Goal: Task Accomplishment & Management: Manage account settings

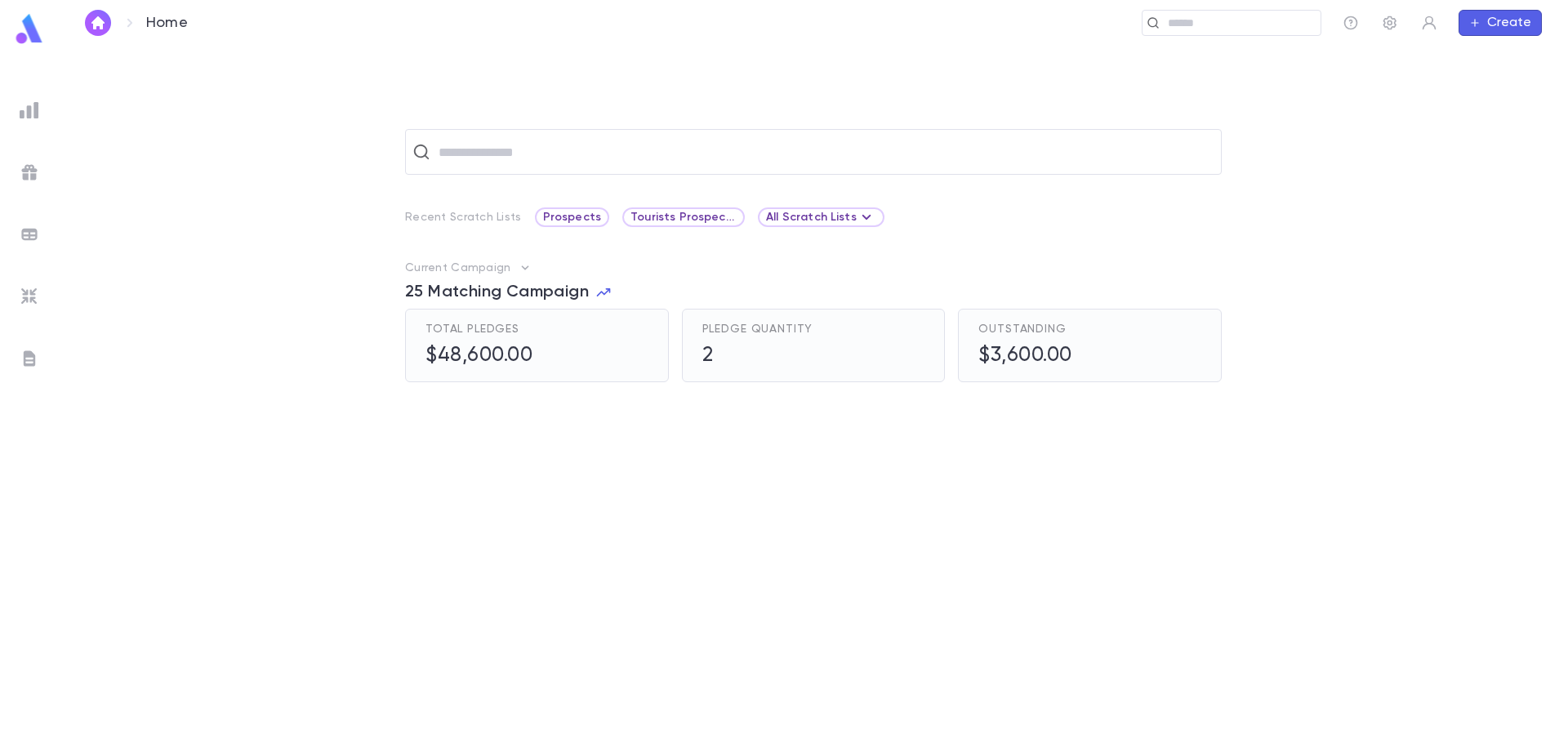
click at [97, 25] on img "button" at bounding box center [98, 23] width 20 height 13
click at [36, 26] on img at bounding box center [30, 29] width 33 height 32
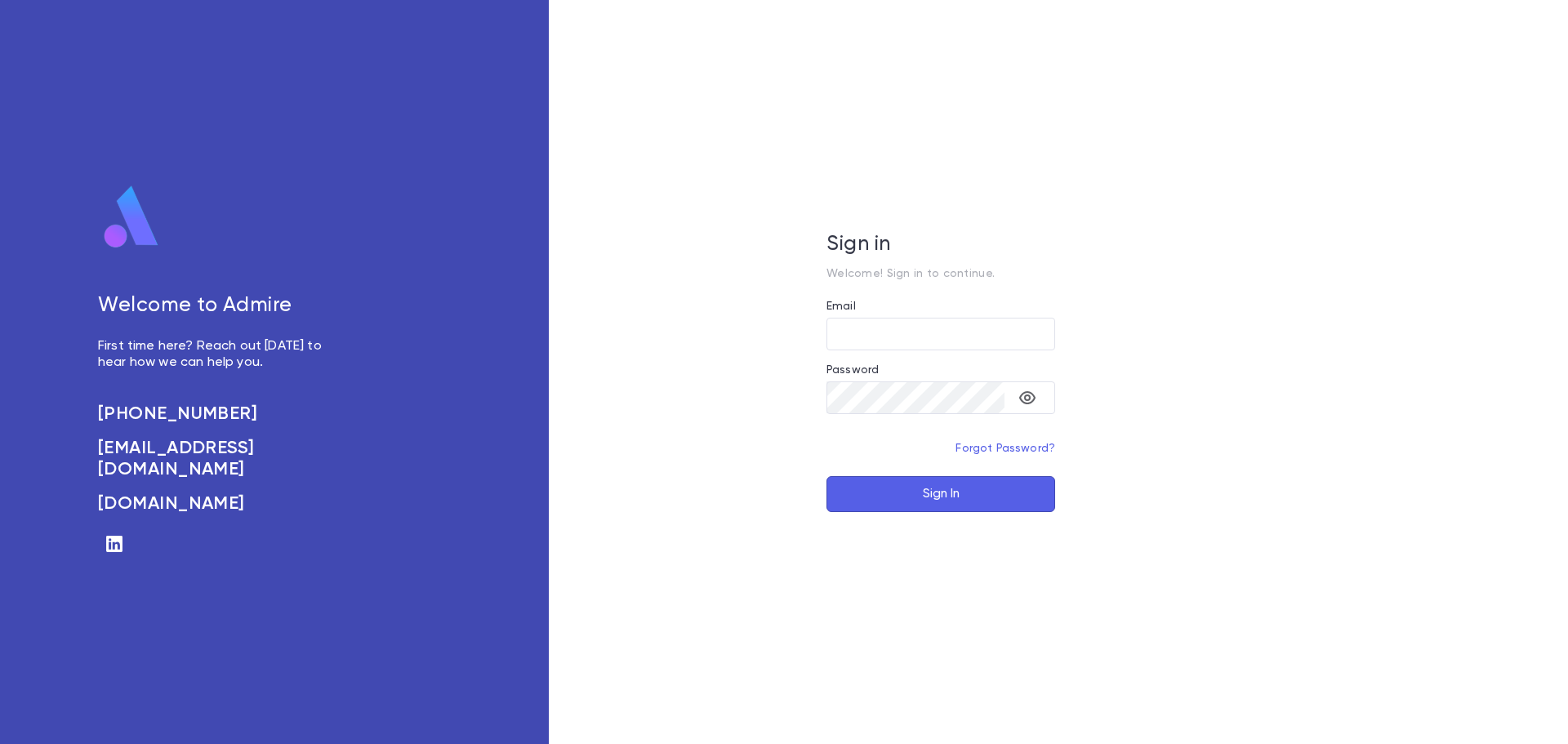
type input "**********"
click at [968, 497] on button "Sign In" at bounding box center [940, 494] width 228 height 36
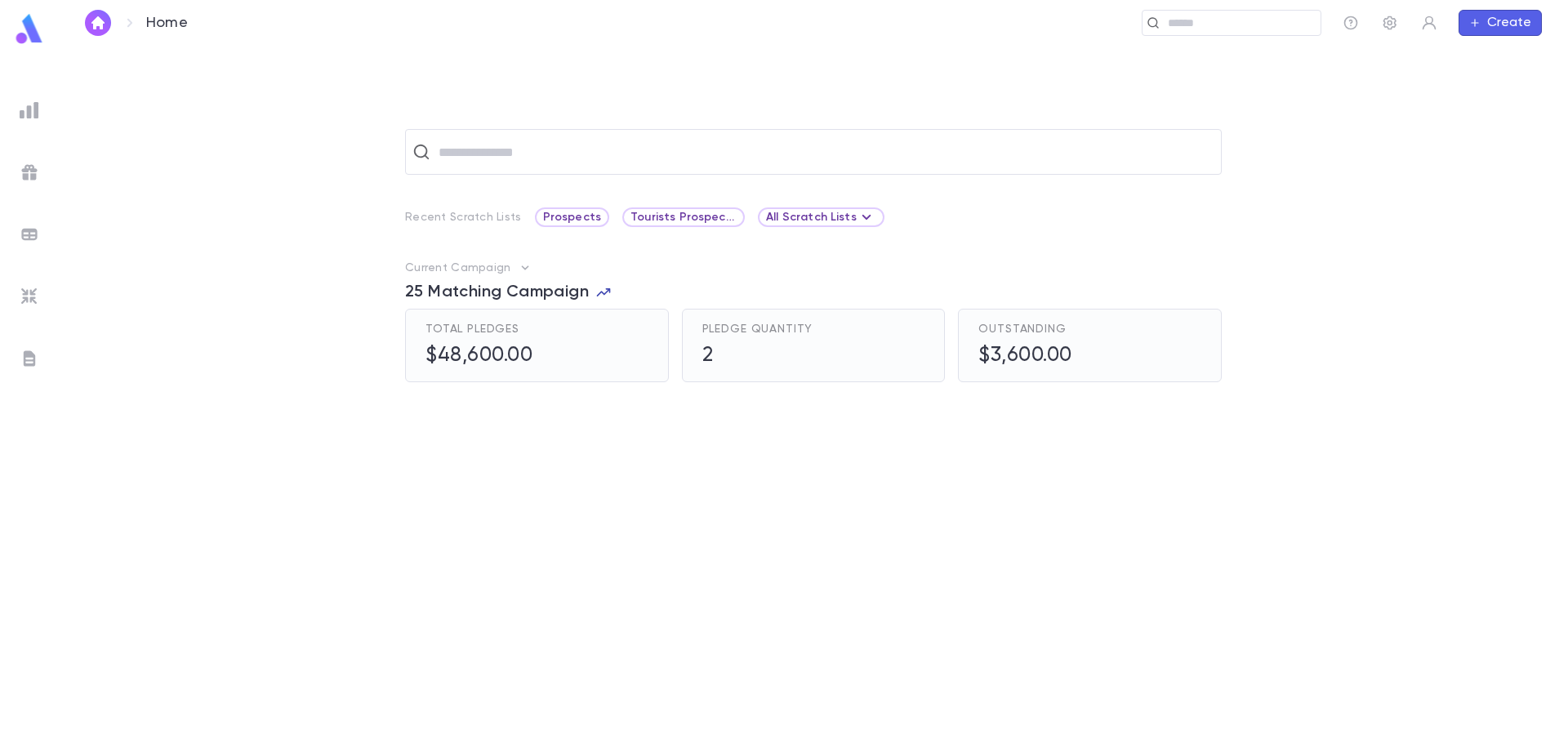
click at [606, 296] on icon "button" at bounding box center [604, 292] width 16 height 16
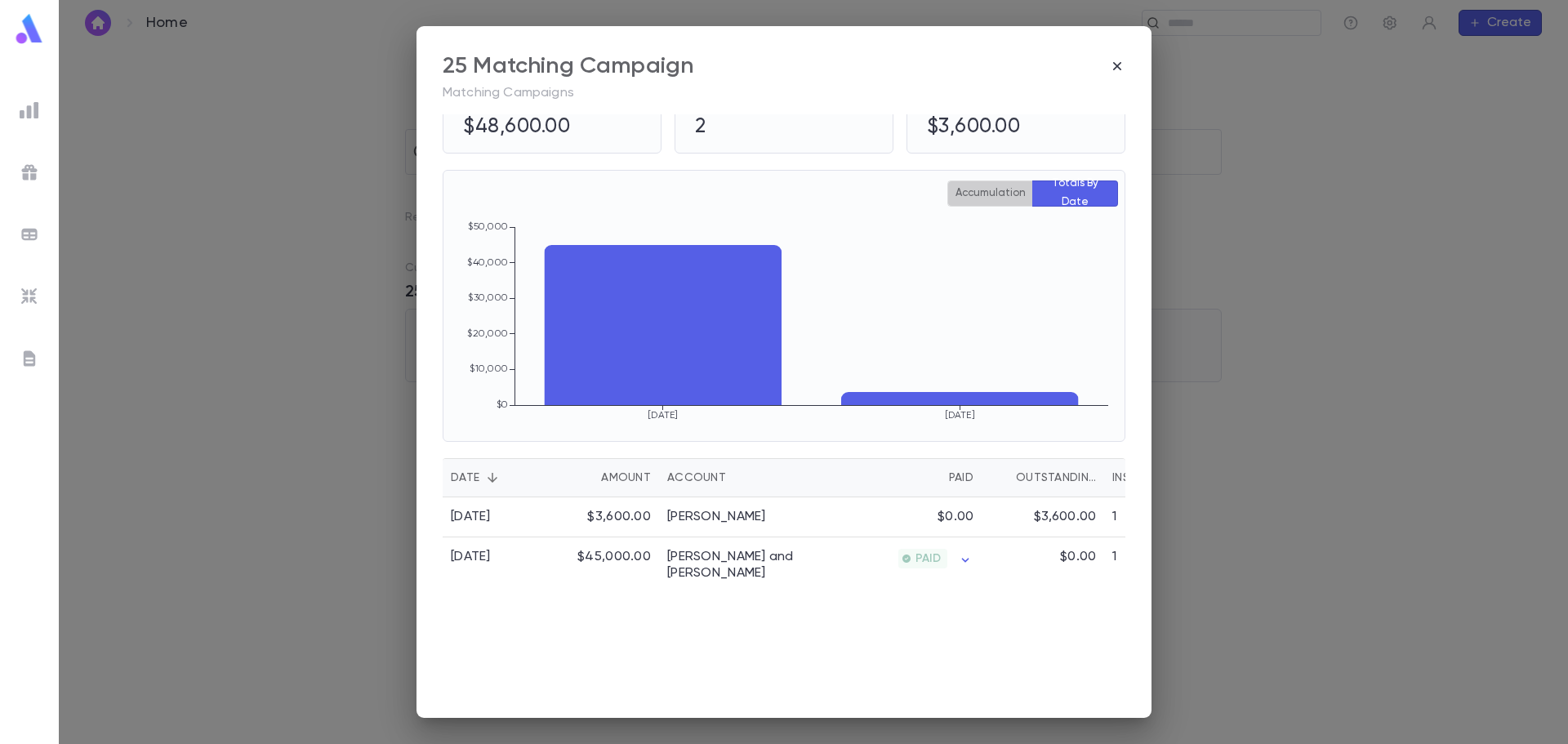
click at [978, 197] on button "Accumulation" at bounding box center [990, 194] width 85 height 26
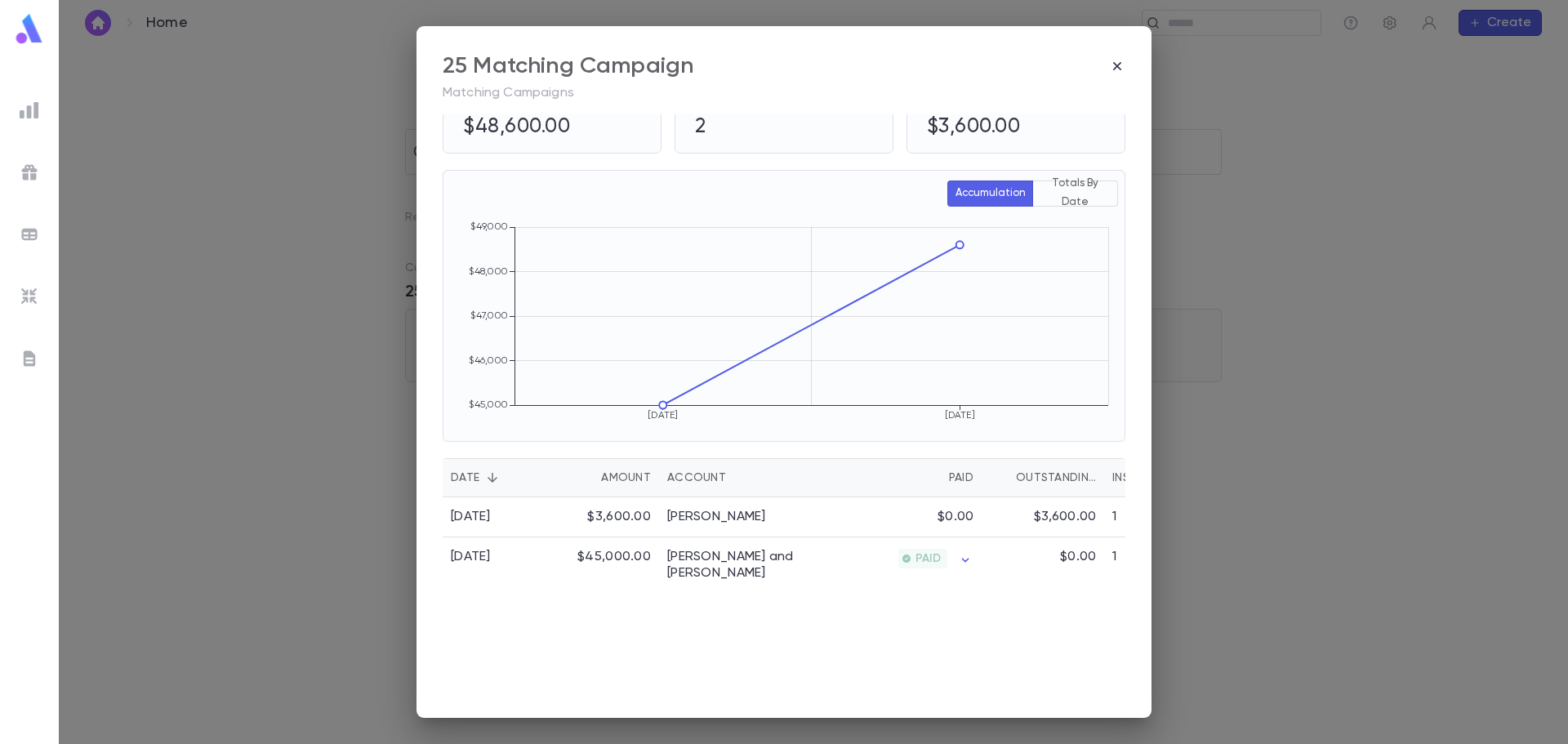
click at [1054, 195] on button "Totals By Date" at bounding box center [1075, 194] width 85 height 26
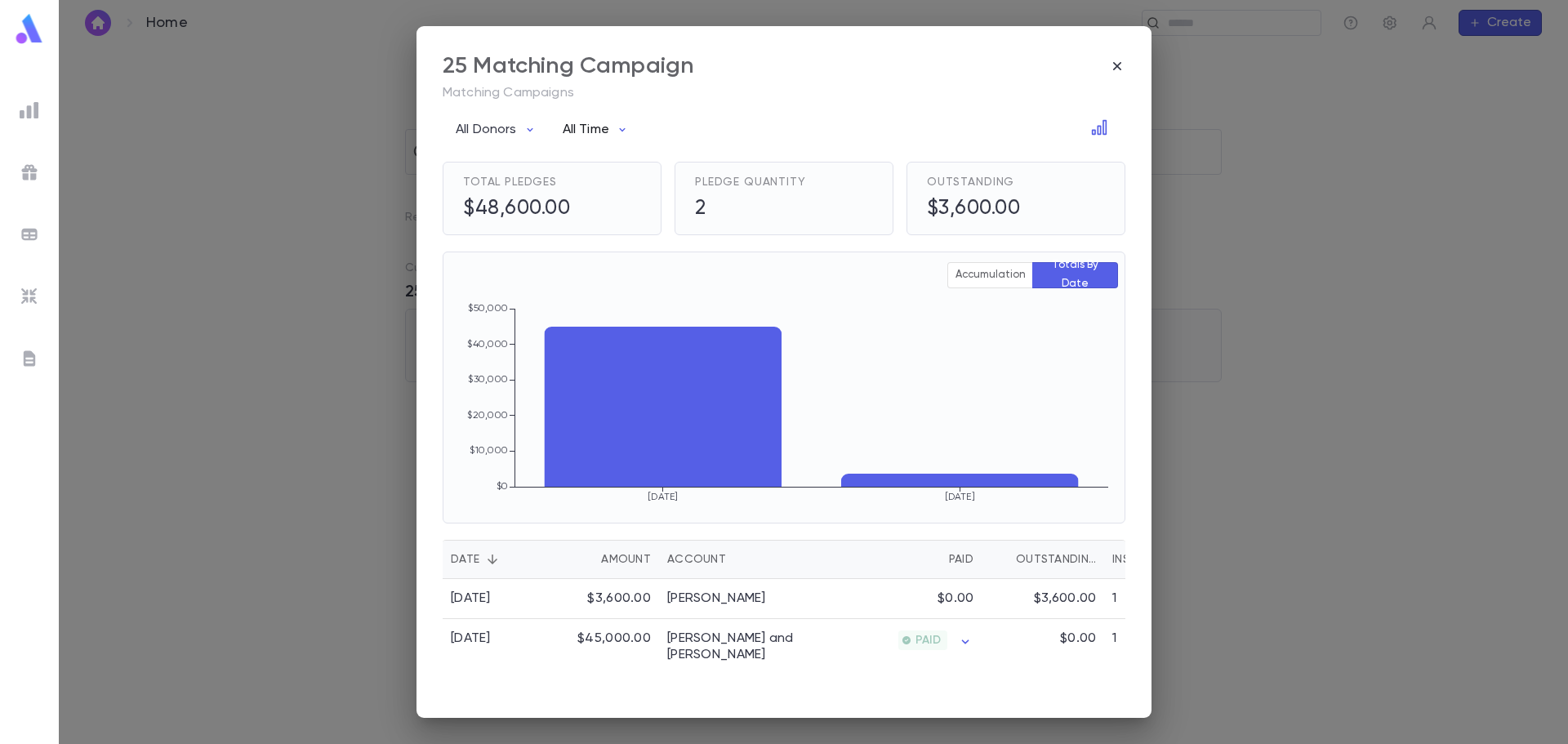
click at [620, 131] on icon "button" at bounding box center [623, 130] width 13 height 13
click at [620, 131] on div at bounding box center [784, 372] width 1568 height 744
click at [532, 132] on icon "button" at bounding box center [530, 130] width 13 height 13
click at [532, 132] on div at bounding box center [784, 372] width 1568 height 744
click at [1121, 66] on icon "button" at bounding box center [1117, 67] width 16 height 16
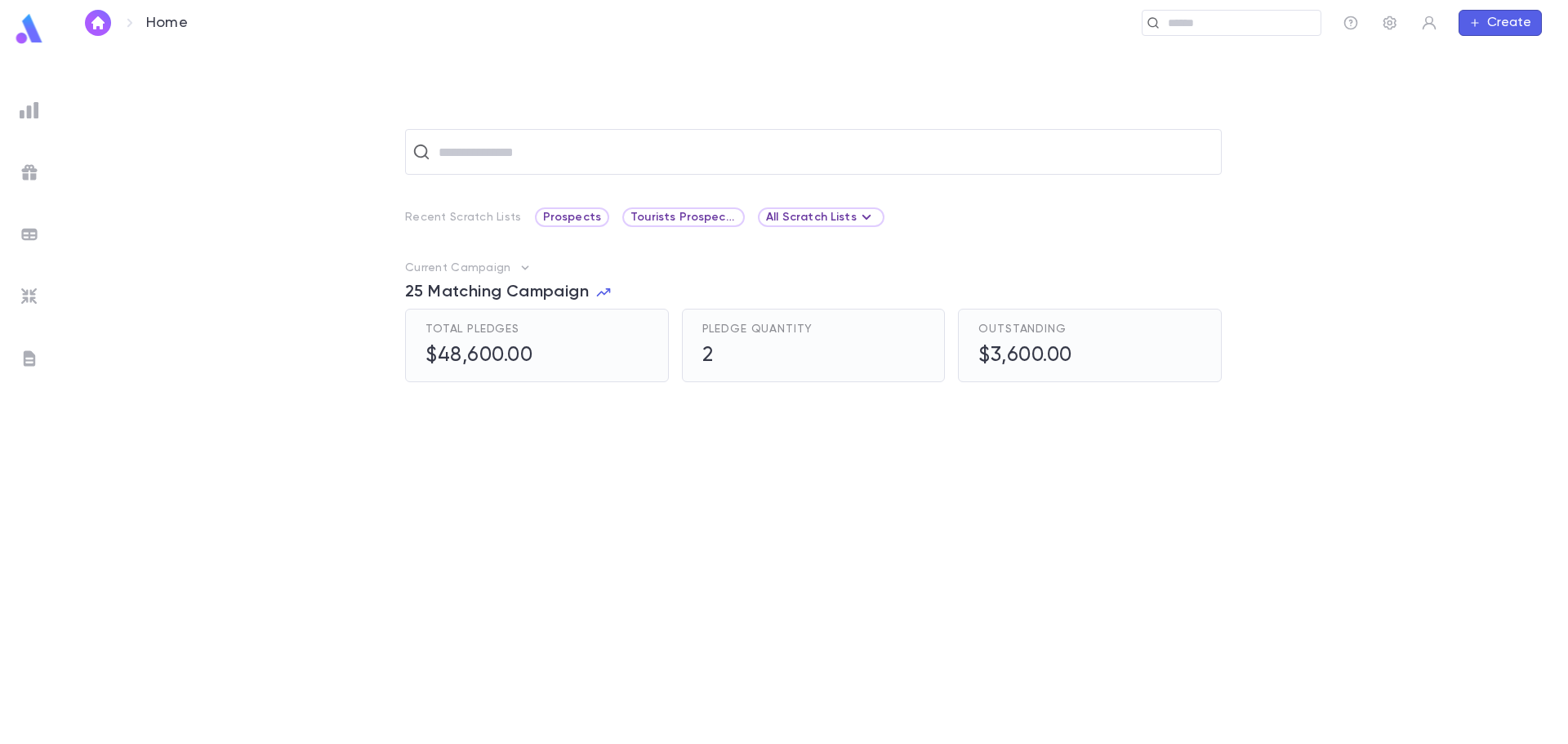
click at [519, 272] on icon "button" at bounding box center [525, 268] width 16 height 16
click at [563, 252] on div at bounding box center [784, 372] width 1568 height 744
click at [476, 460] on div at bounding box center [609, 560] width 408 height 292
click at [547, 150] on input "text" at bounding box center [824, 152] width 780 height 31
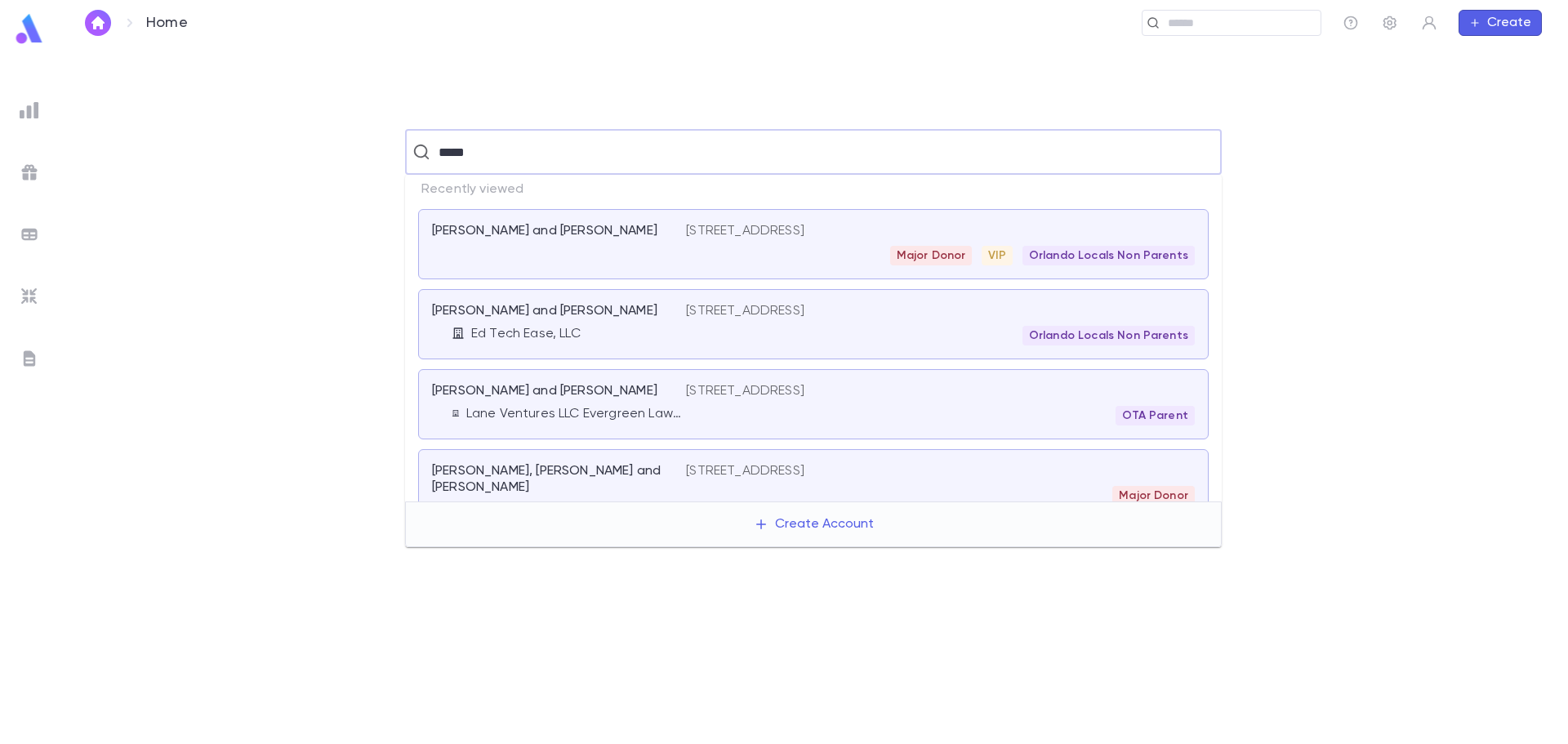
type input "******"
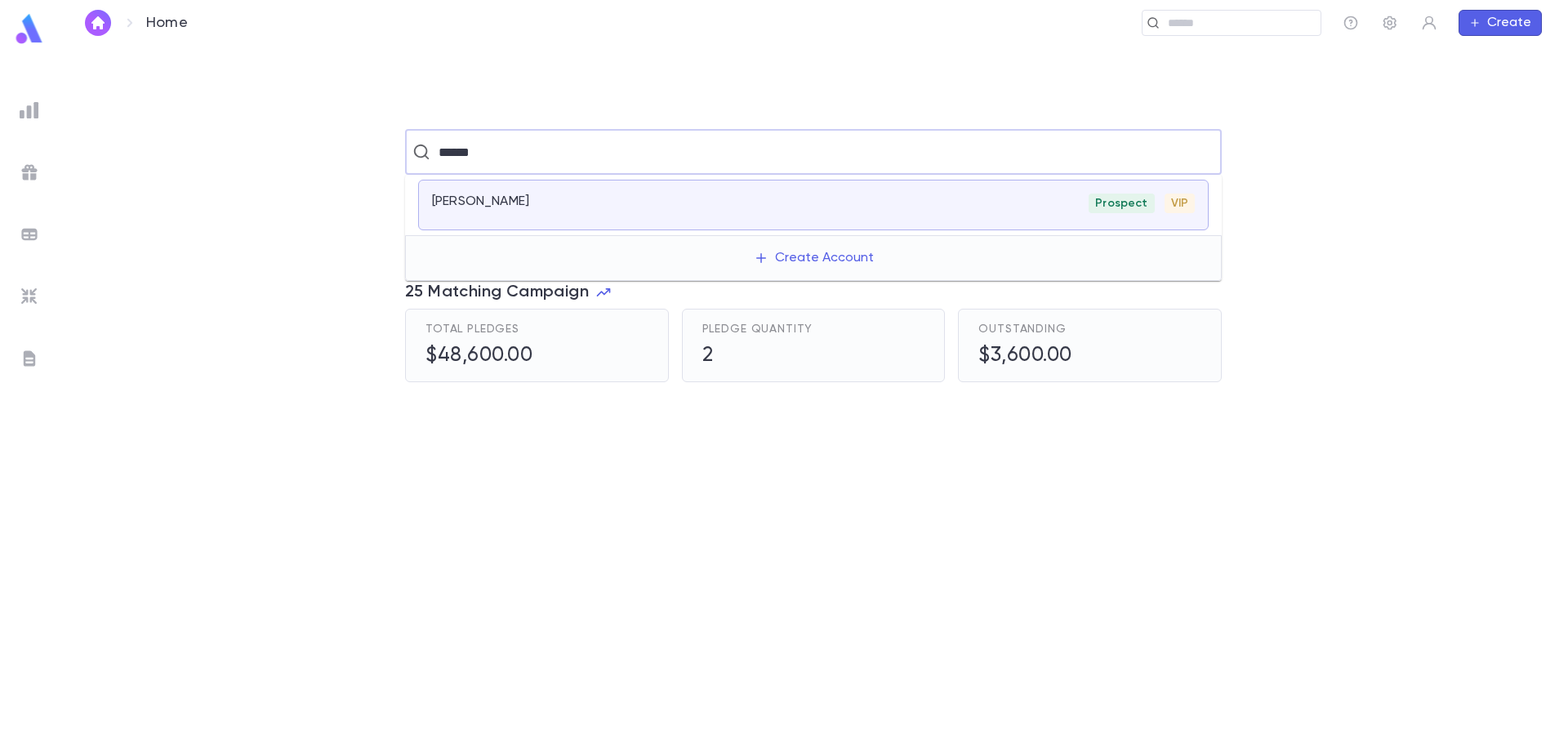
click at [502, 200] on p "[PERSON_NAME]" at bounding box center [481, 202] width 97 height 16
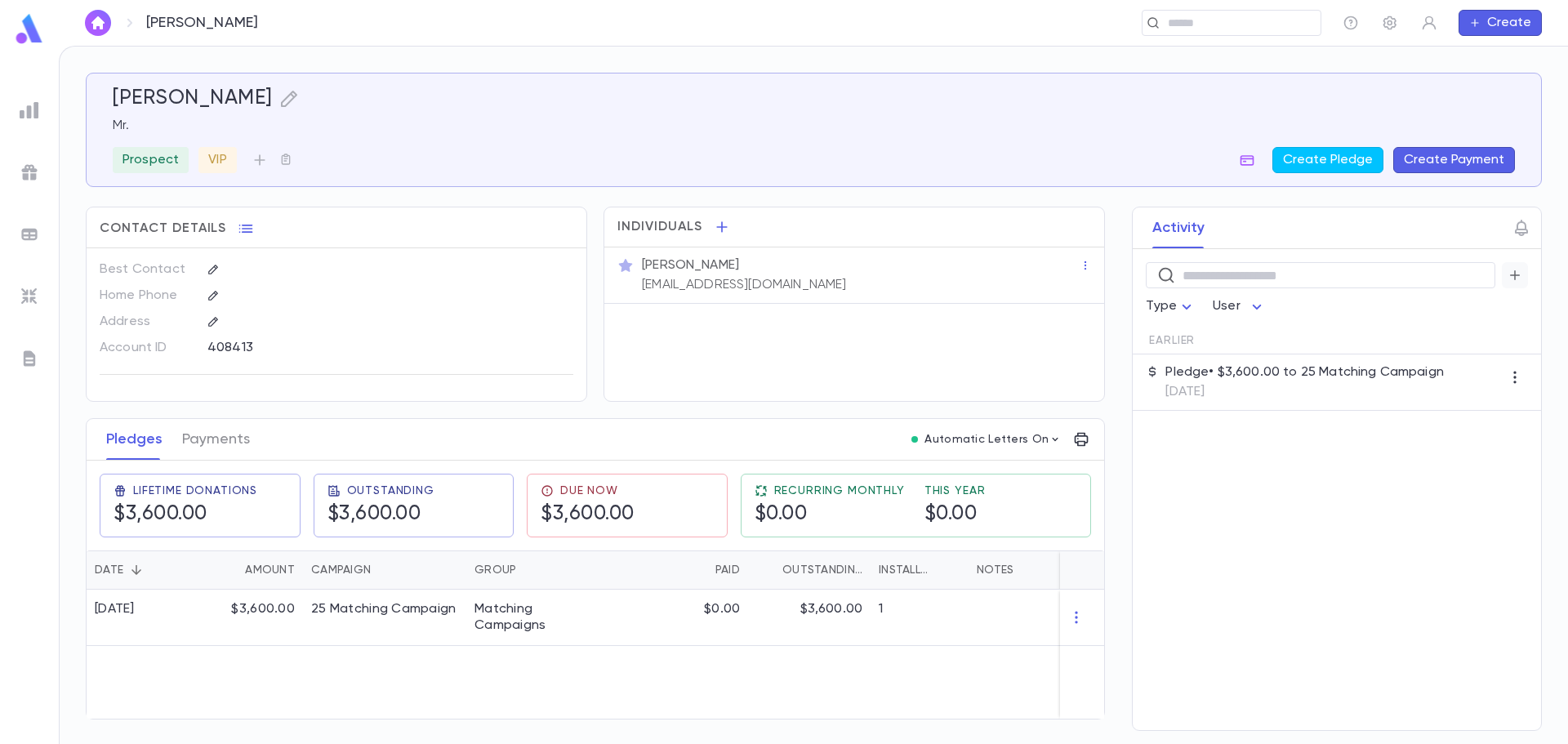
click at [1512, 280] on icon "button" at bounding box center [1515, 275] width 15 height 16
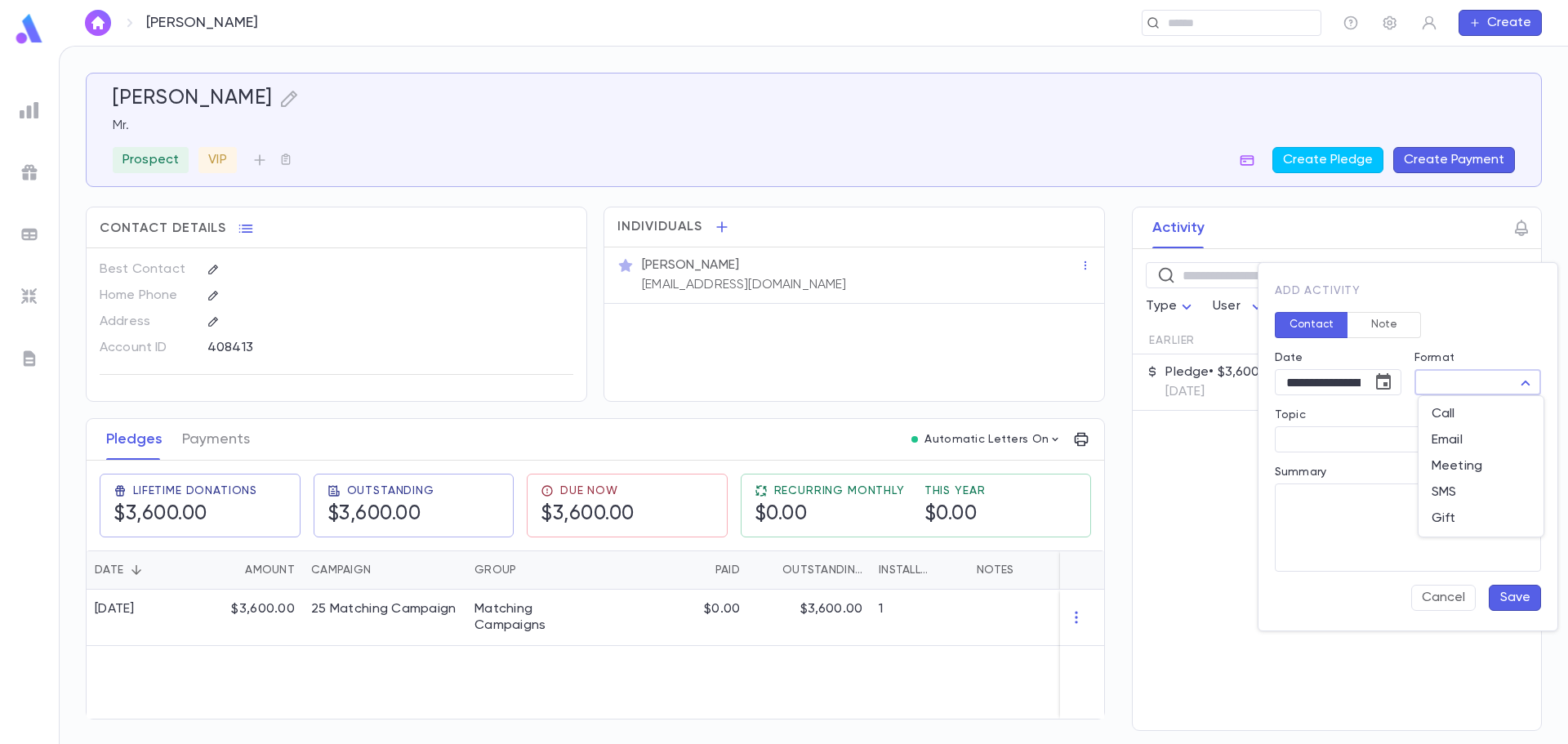
click at [1526, 379] on body "**********" at bounding box center [784, 395] width 1568 height 698
click at [1184, 467] on div at bounding box center [784, 372] width 1568 height 744
click at [1524, 444] on icon "Open" at bounding box center [1524, 439] width 20 height 20
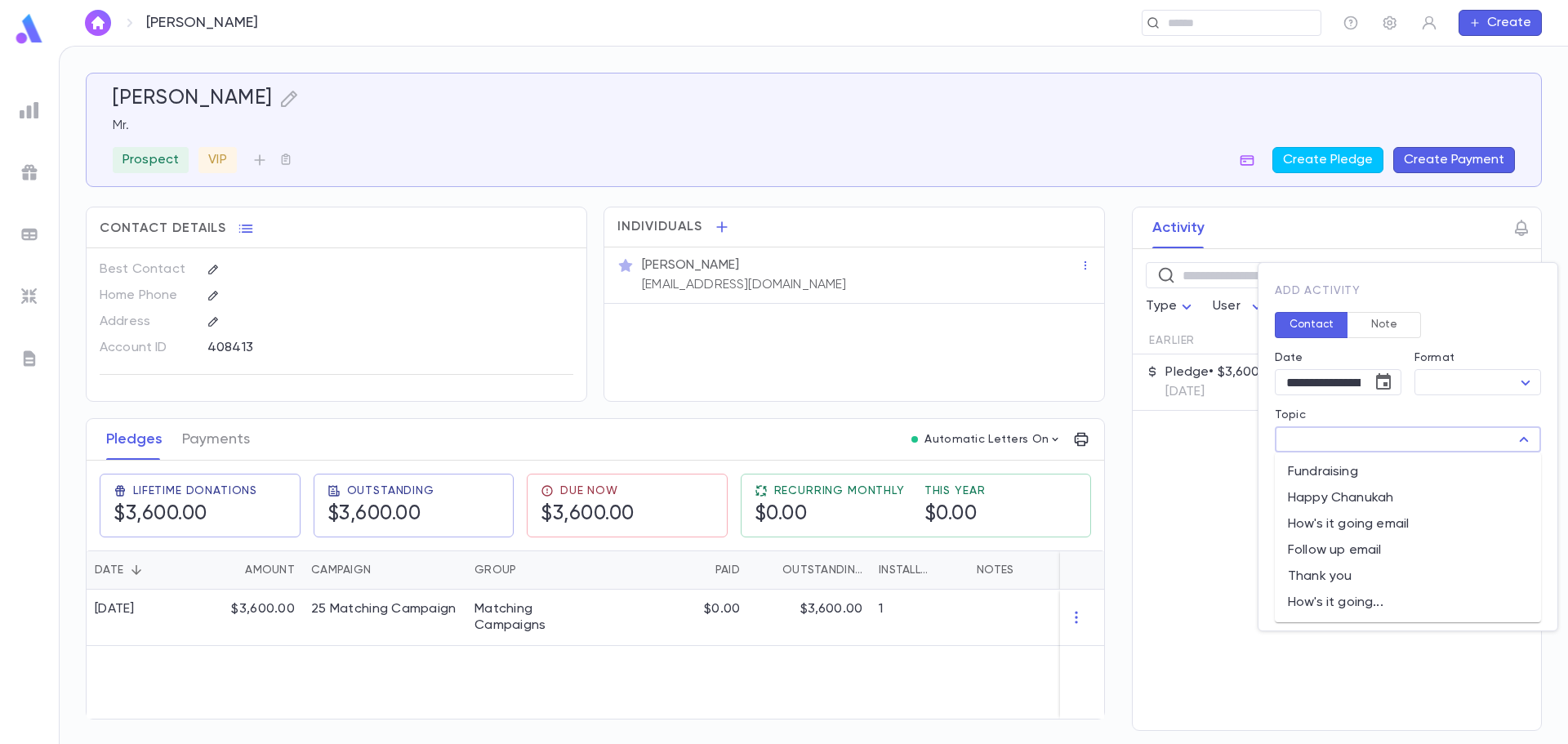
click at [1189, 479] on div at bounding box center [784, 372] width 1568 height 744
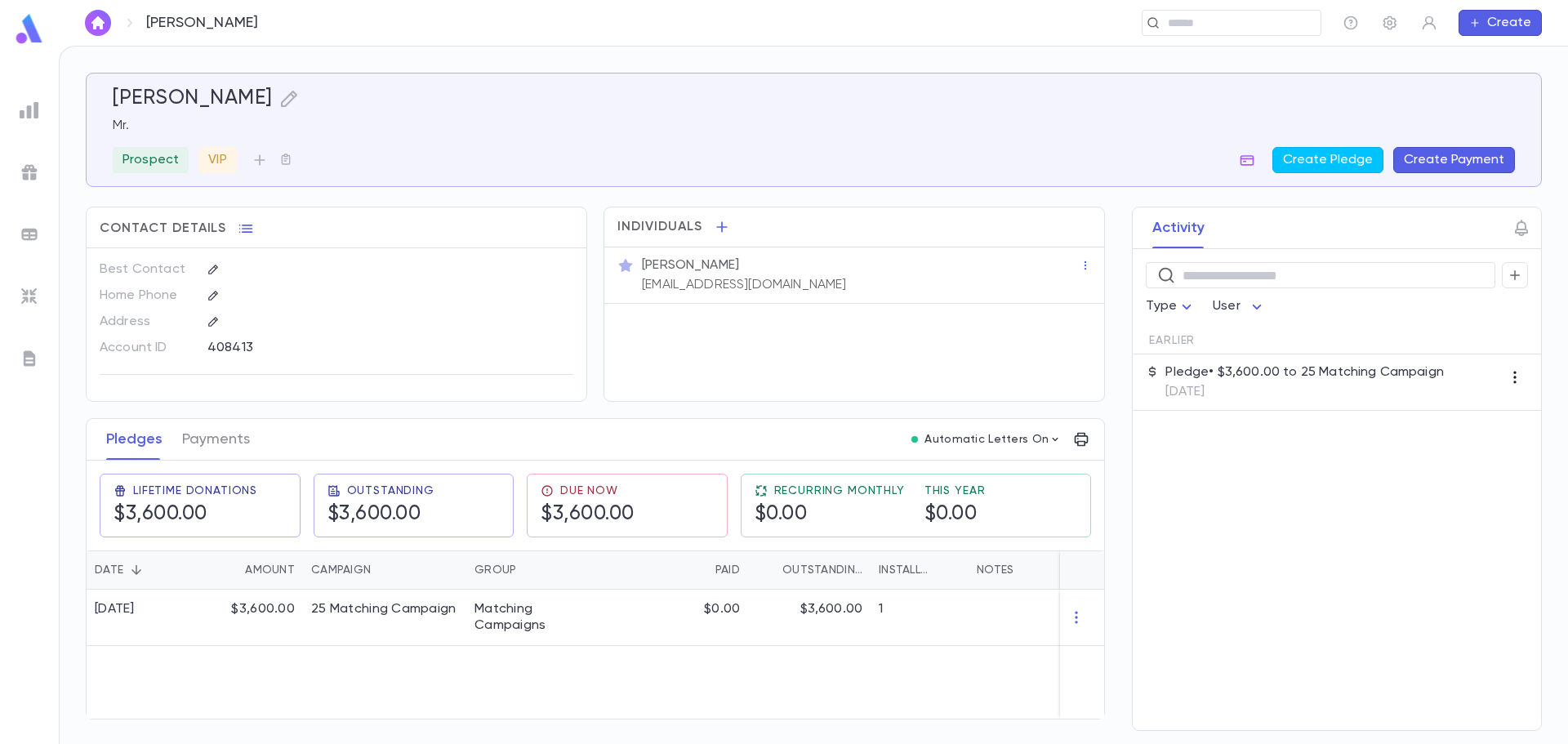
click at [1515, 382] on icon "button" at bounding box center [1514, 377] width 2 height 12
click at [1441, 461] on div at bounding box center [784, 372] width 1568 height 744
click at [1518, 234] on icon "button" at bounding box center [1521, 227] width 20 height 20
click at [1437, 283] on input "Follow-up Date" at bounding box center [1373, 289] width 188 height 25
type input "**********"
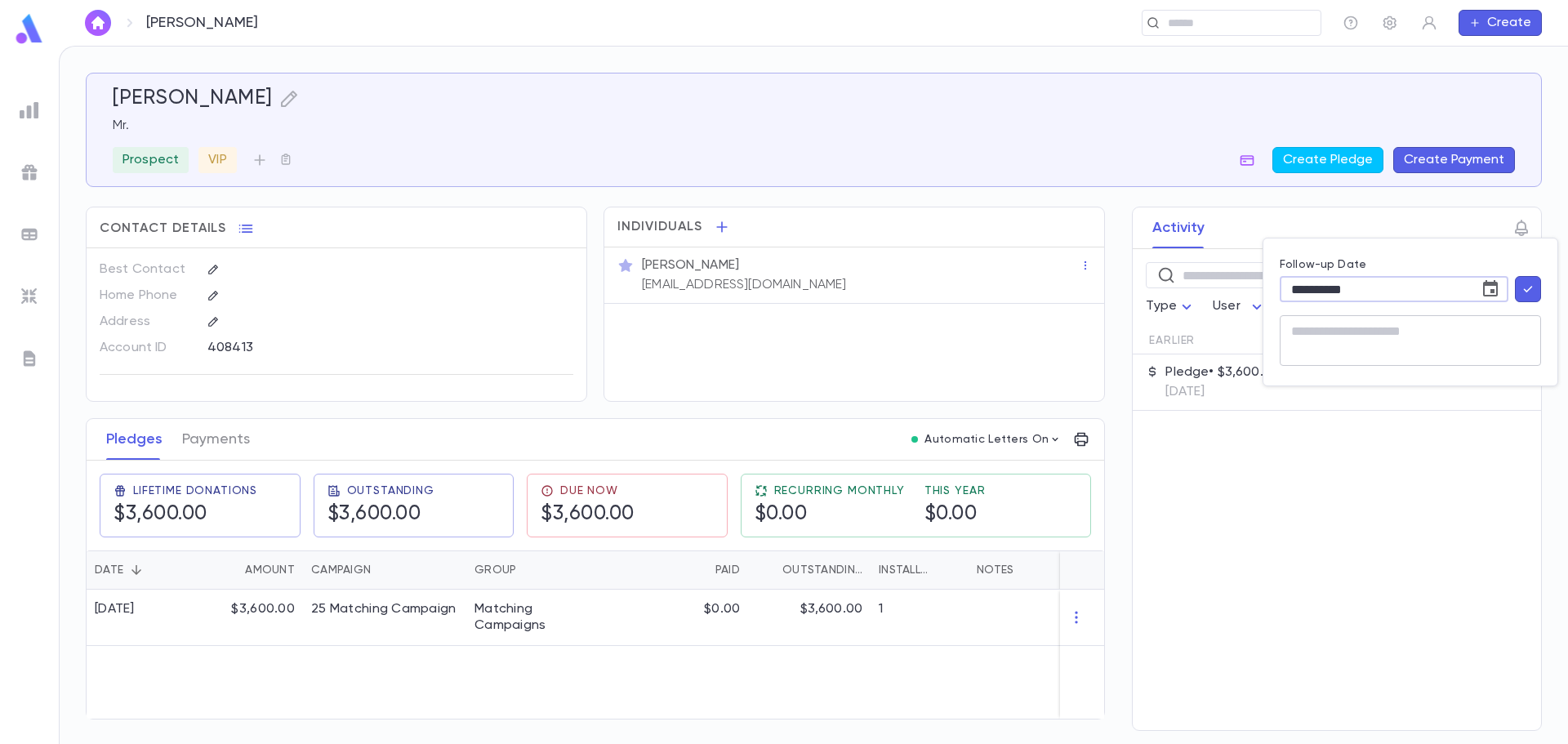
click at [1428, 340] on textarea at bounding box center [1410, 341] width 238 height 51
type textarea "**********"
click at [1528, 287] on icon "button" at bounding box center [1528, 289] width 15 height 16
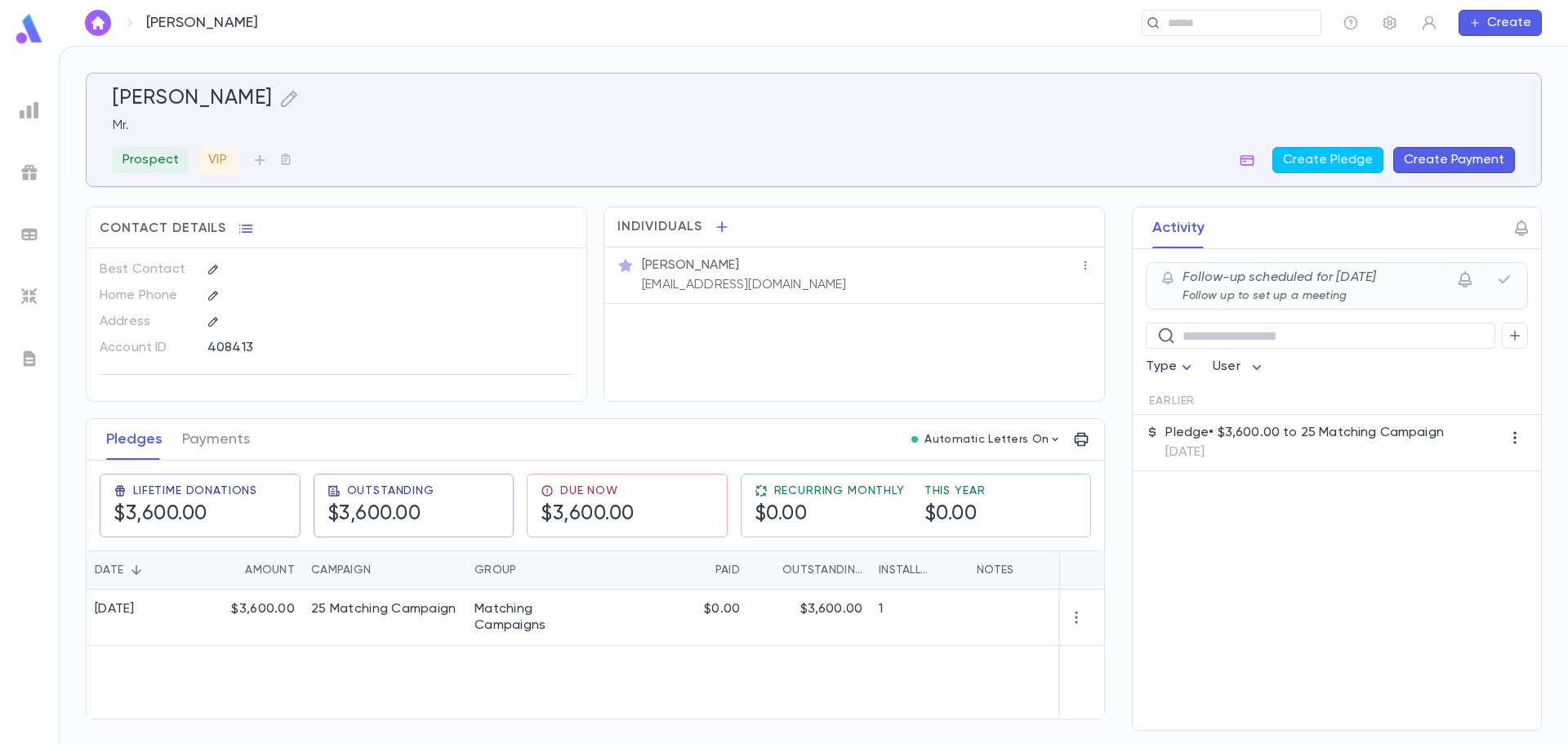
click at [90, 17] on img "button" at bounding box center [98, 23] width 20 height 13
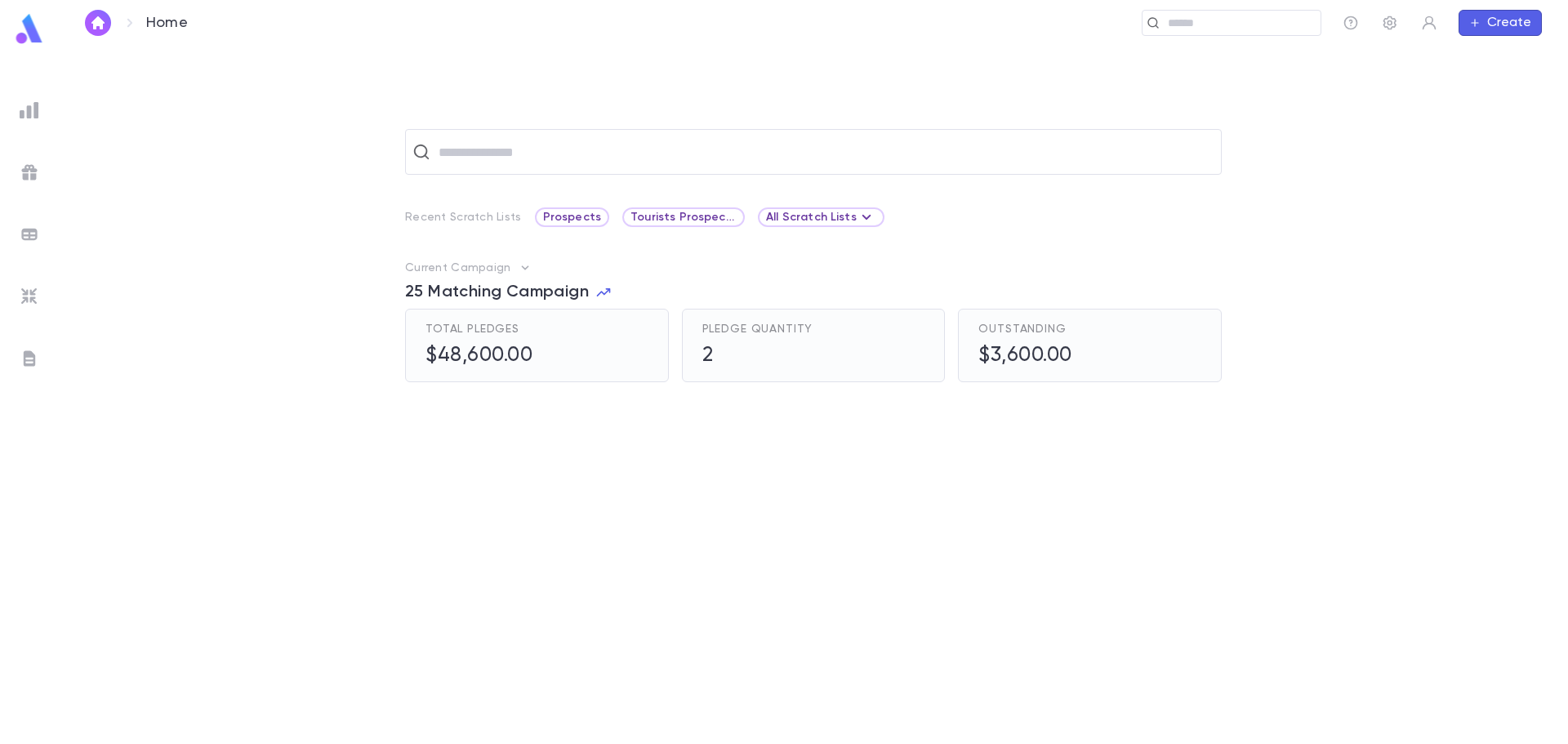
click at [495, 458] on div at bounding box center [609, 560] width 408 height 292
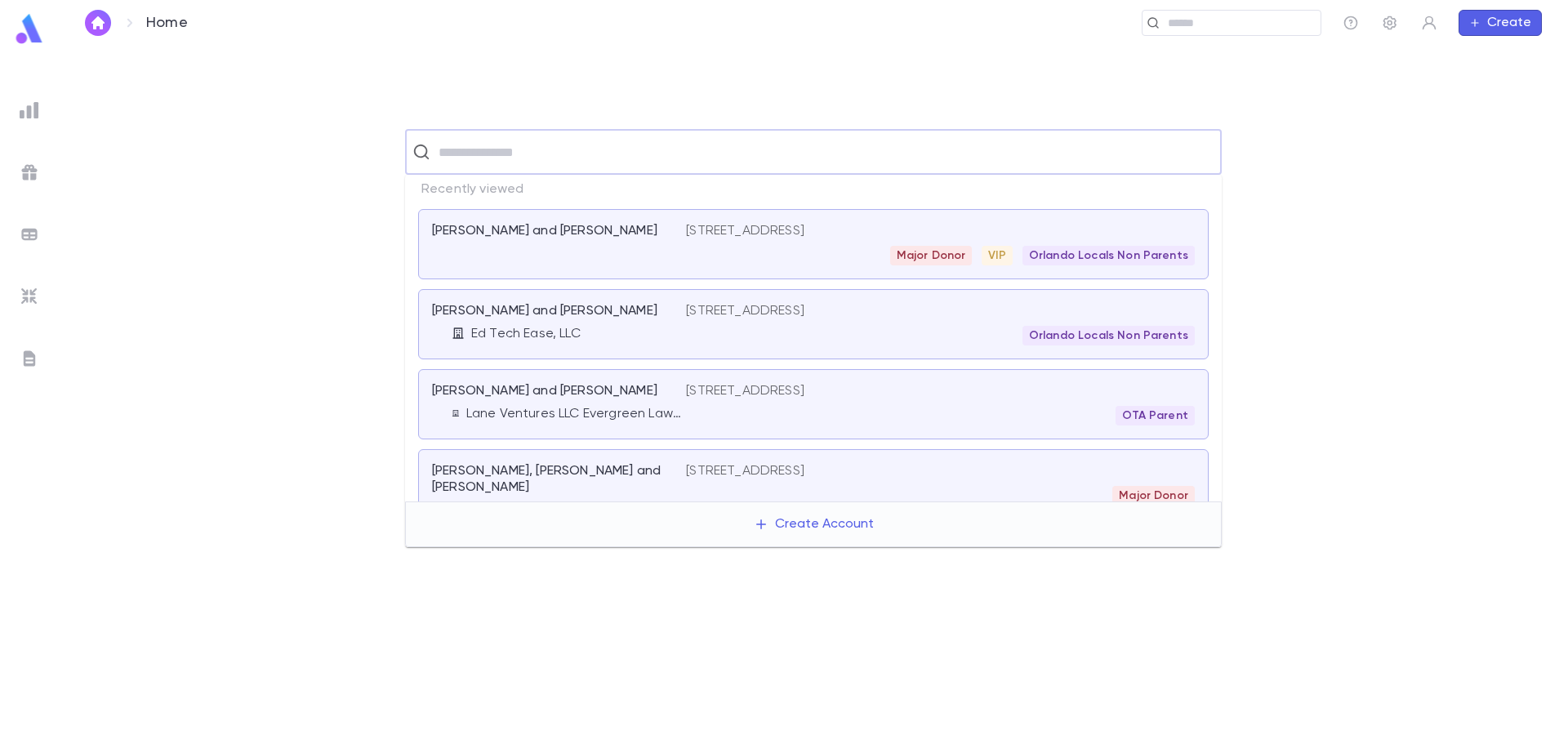
click at [502, 150] on input "text" at bounding box center [824, 152] width 780 height 31
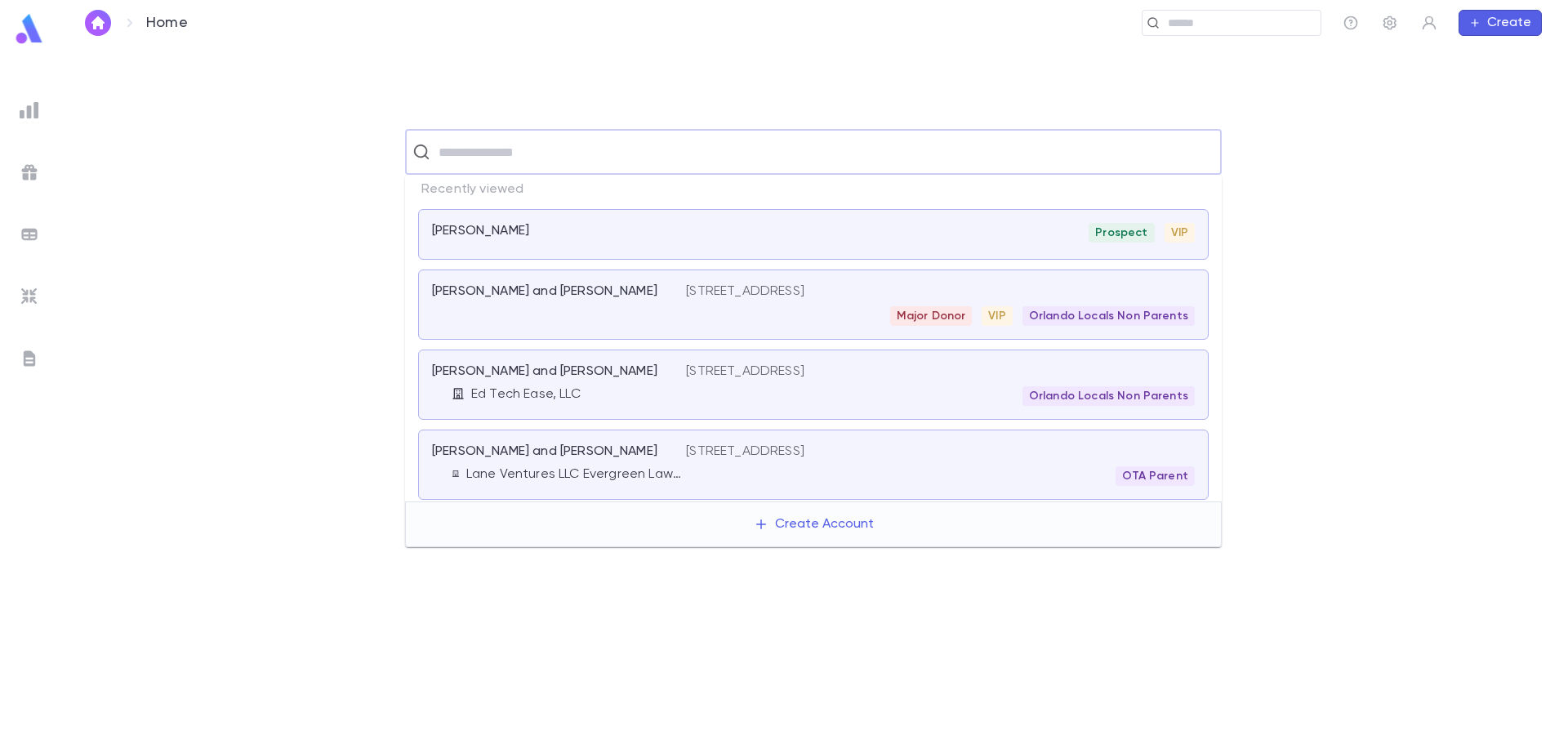
click at [489, 218] on div "[PERSON_NAME] Prospect VIP" at bounding box center [813, 234] width 790 height 51
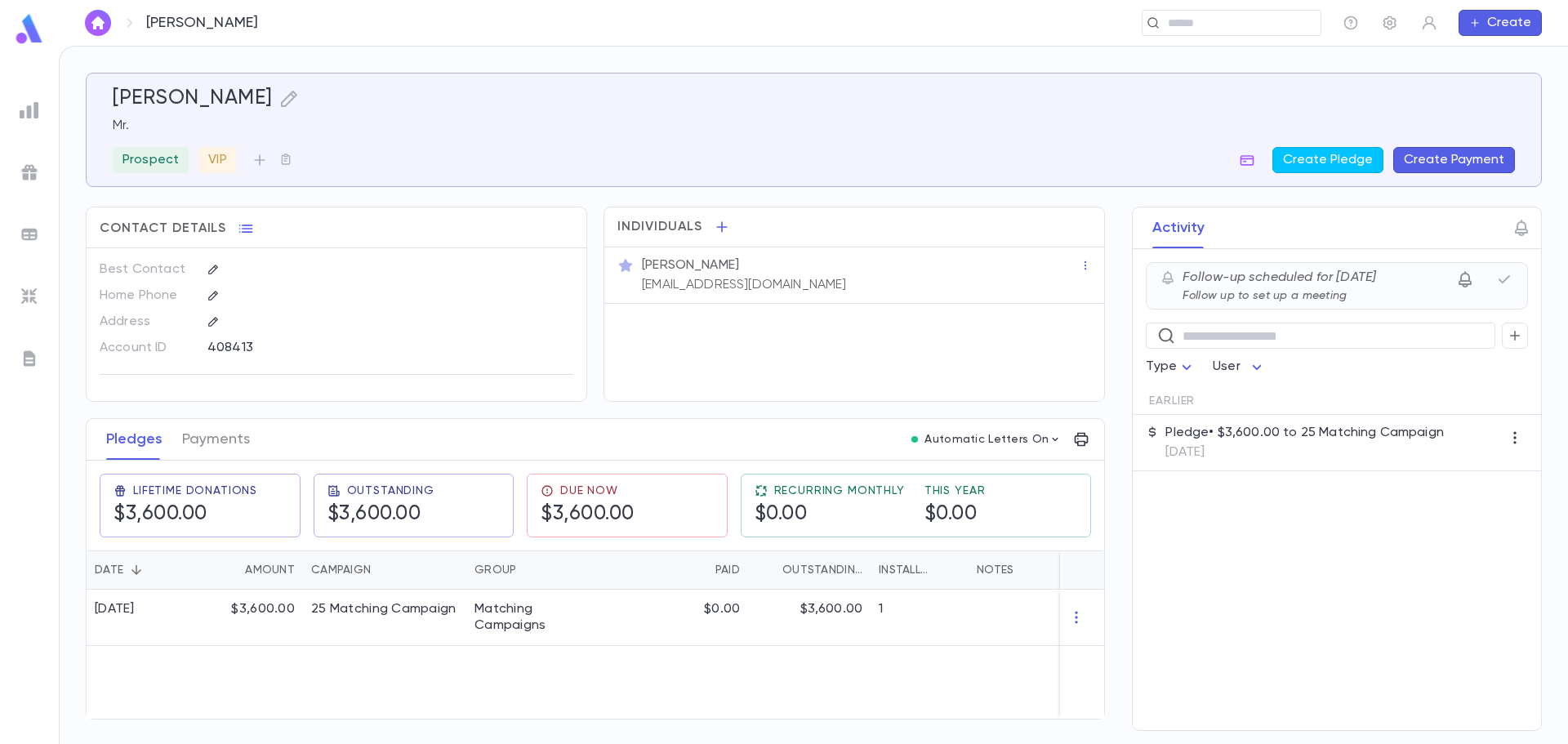
click at [1469, 278] on icon "button" at bounding box center [1465, 279] width 13 height 16
click at [1501, 275] on div at bounding box center [784, 372] width 1568 height 744
click at [1503, 278] on icon "button" at bounding box center [1504, 279] width 20 height 20
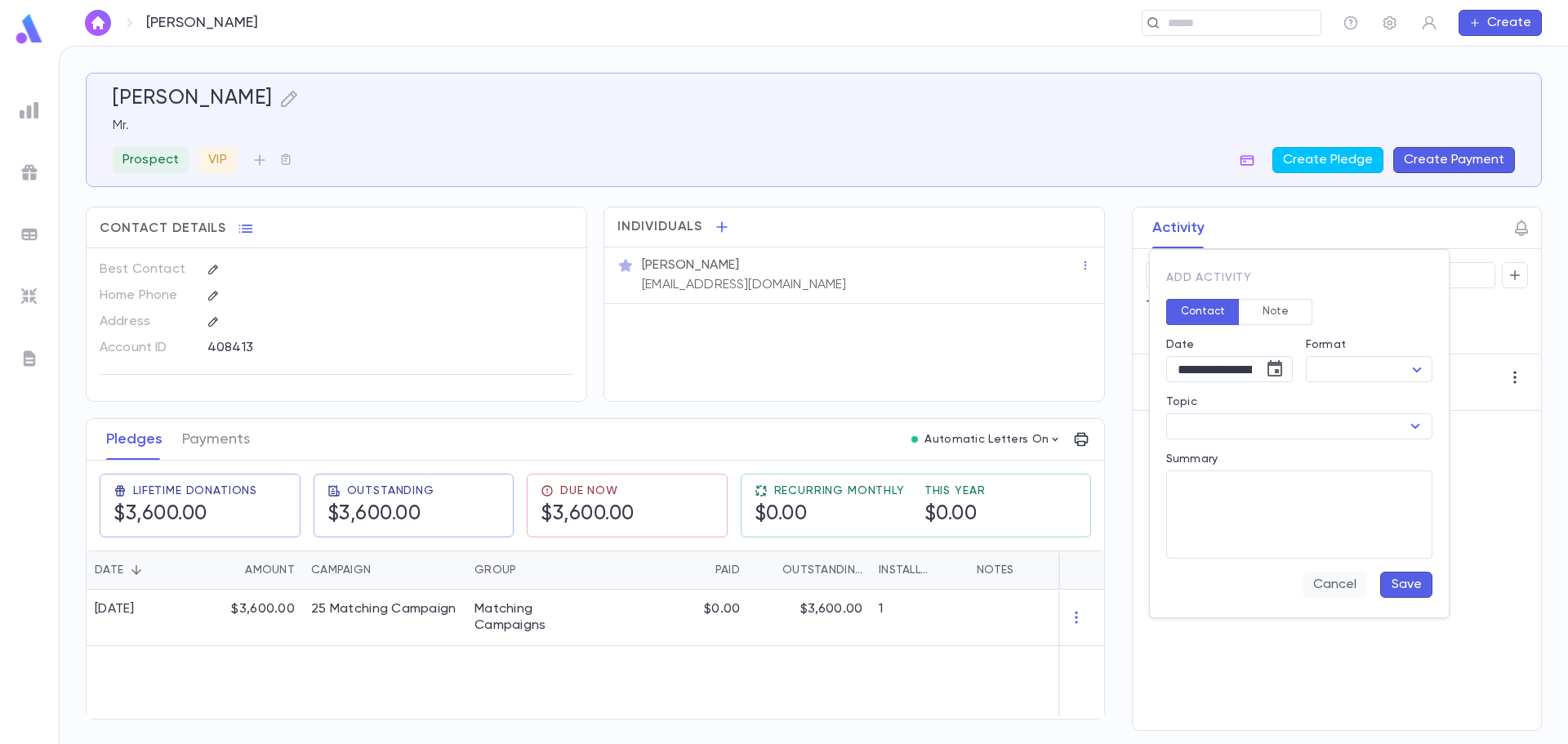
click at [1353, 588] on button "Cancel" at bounding box center [1335, 585] width 65 height 26
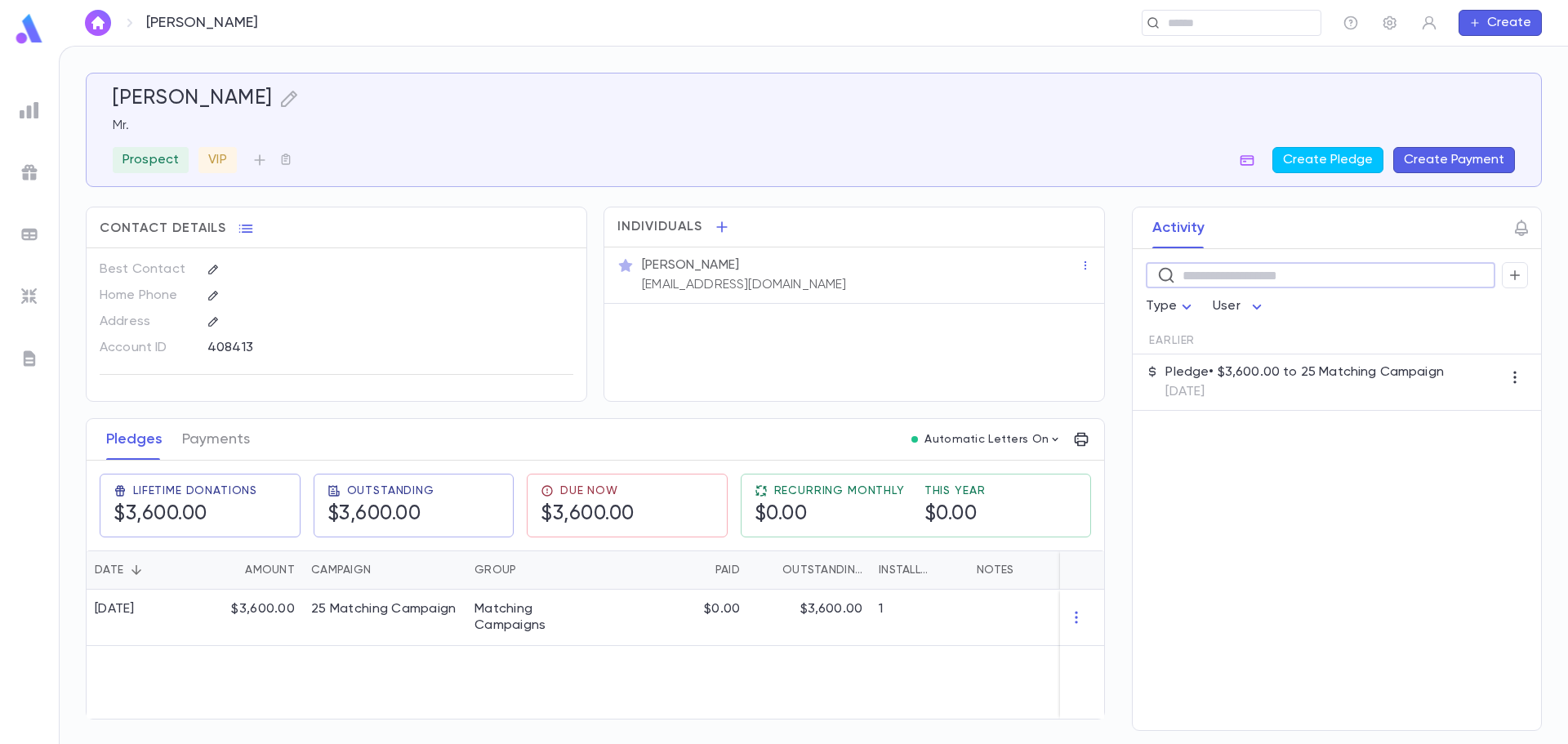
click at [1306, 273] on input "text" at bounding box center [1332, 275] width 301 height 25
click at [1325, 245] on div "Activity" at bounding box center [1336, 227] width 408 height 42
click at [1522, 232] on icon "button" at bounding box center [1521, 227] width 20 height 20
click at [1392, 307] on div "* ​" at bounding box center [1410, 334] width 261 height 64
click at [1396, 296] on input "Follow-up Date" at bounding box center [1373, 289] width 188 height 25
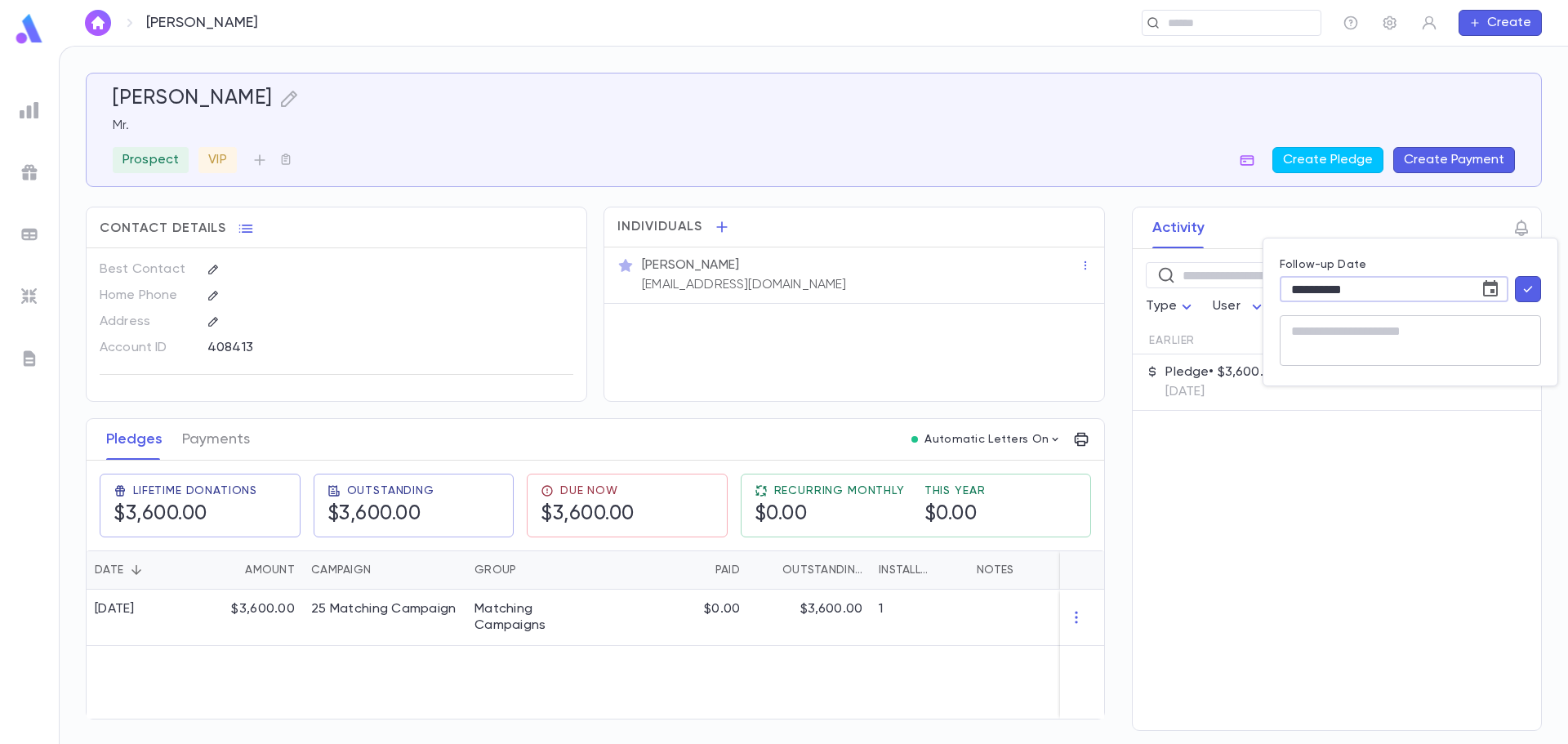
type input "**********"
click at [1398, 340] on textarea at bounding box center [1410, 341] width 238 height 51
type textarea "**********"
click at [1529, 287] on icon "button" at bounding box center [1528, 289] width 15 height 16
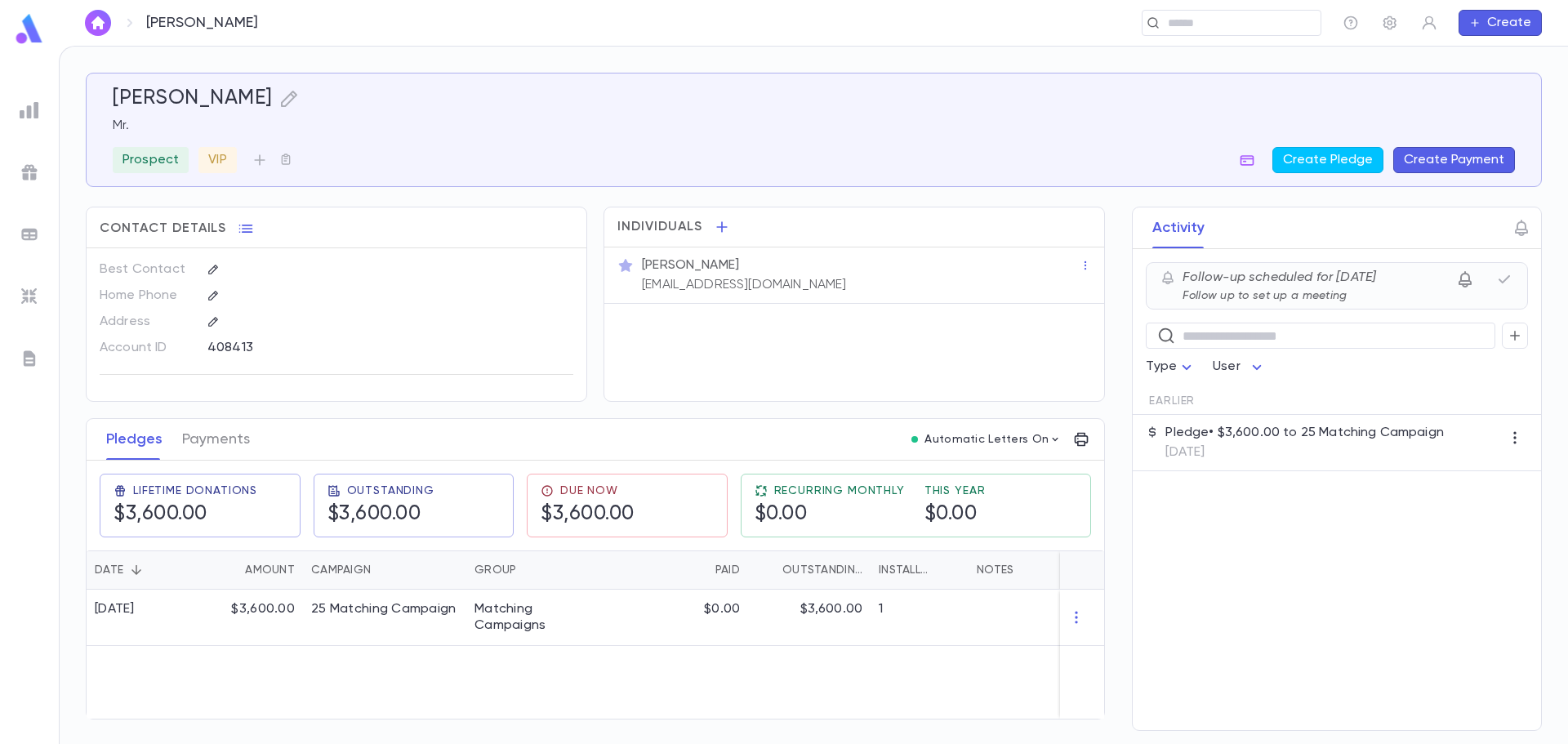
click at [1464, 282] on icon "button" at bounding box center [1465, 279] width 20 height 20
click at [1475, 525] on div at bounding box center [784, 372] width 1568 height 744
click at [1167, 279] on icon at bounding box center [1168, 278] width 11 height 14
click at [1525, 231] on icon "button" at bounding box center [1521, 227] width 20 height 20
click at [1251, 220] on div at bounding box center [784, 372] width 1568 height 744
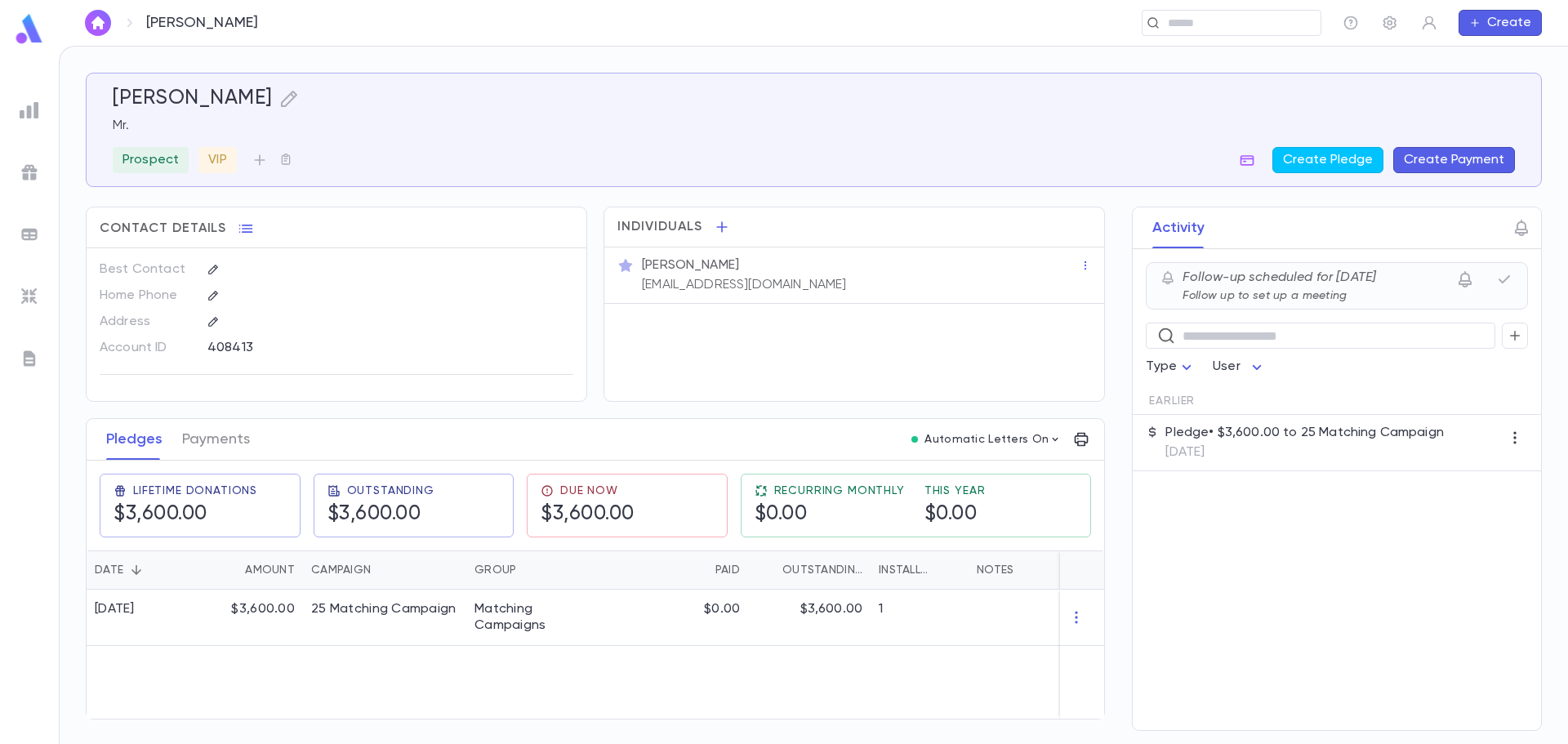
click at [40, 30] on img at bounding box center [30, 29] width 33 height 32
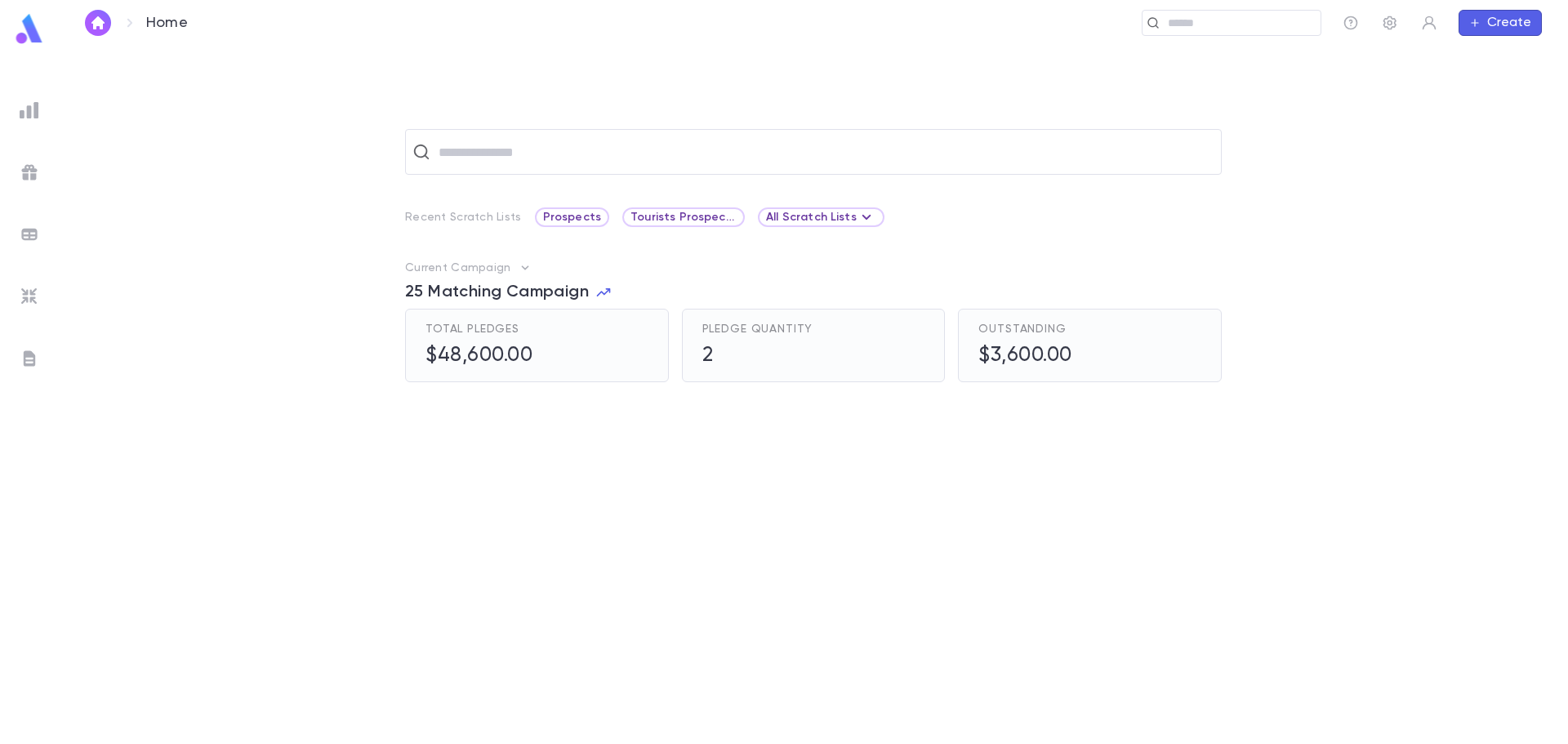
click at [526, 436] on div at bounding box center [609, 560] width 408 height 292
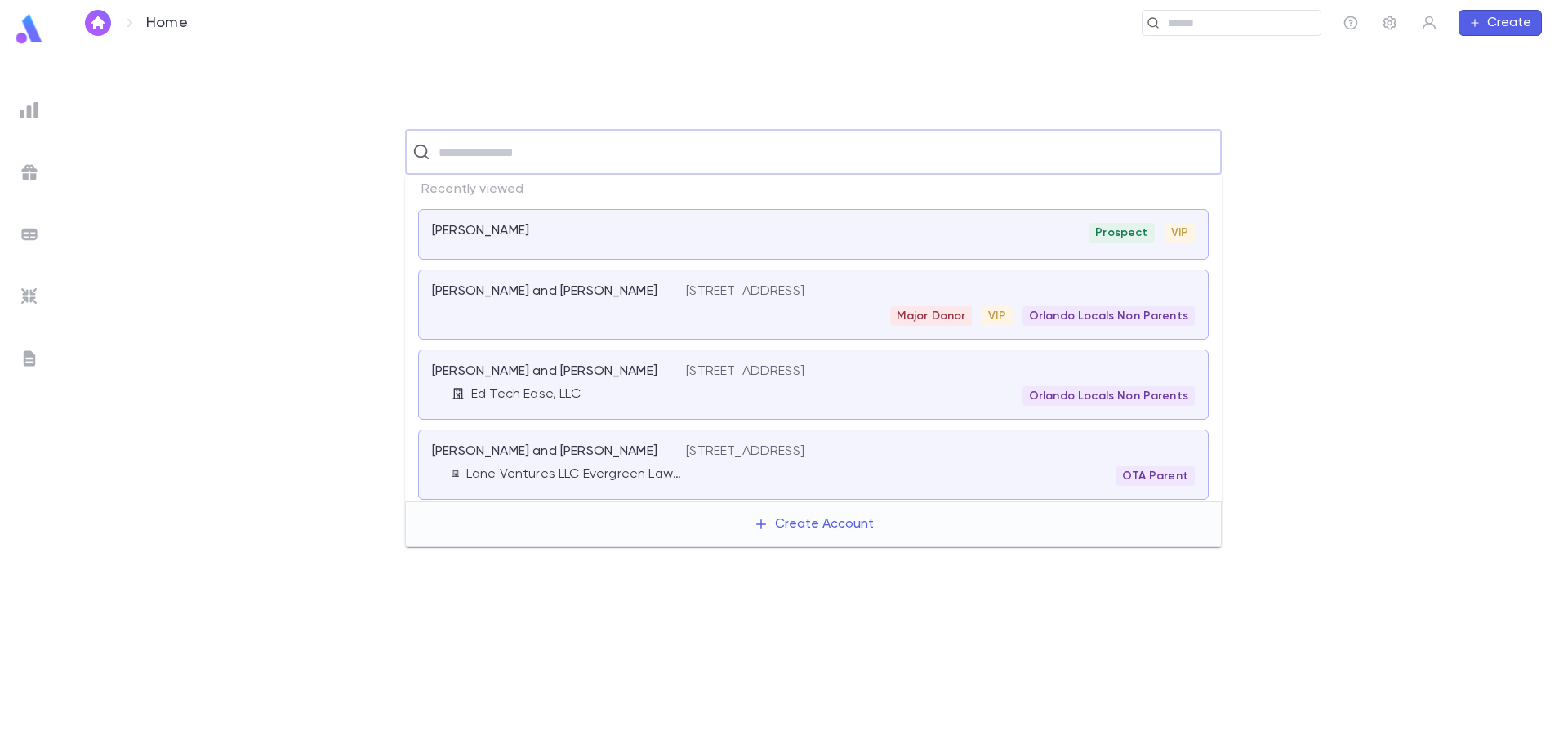
click at [494, 153] on input "text" at bounding box center [824, 152] width 780 height 31
click at [511, 219] on div "[PERSON_NAME] Prospect VIP" at bounding box center [813, 234] width 790 height 51
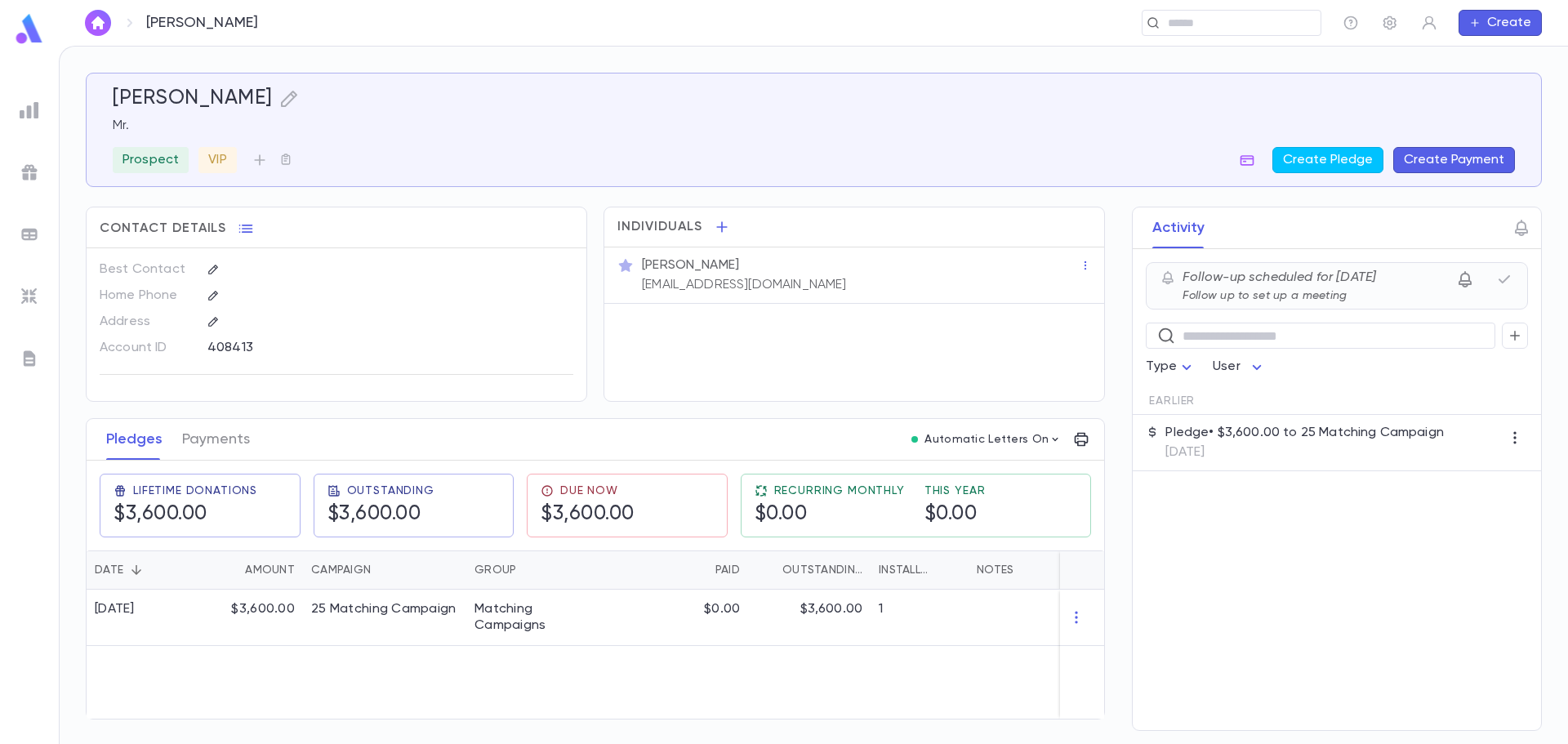
click at [1462, 278] on icon "button" at bounding box center [1465, 279] width 20 height 20
click at [1426, 342] on input "Reschedule Date" at bounding box center [1373, 341] width 188 height 25
type input "**********"
click at [1527, 345] on icon "button" at bounding box center [1528, 341] width 15 height 16
click at [118, 25] on div "[PERSON_NAME]" at bounding box center [176, 23] width 182 height 26
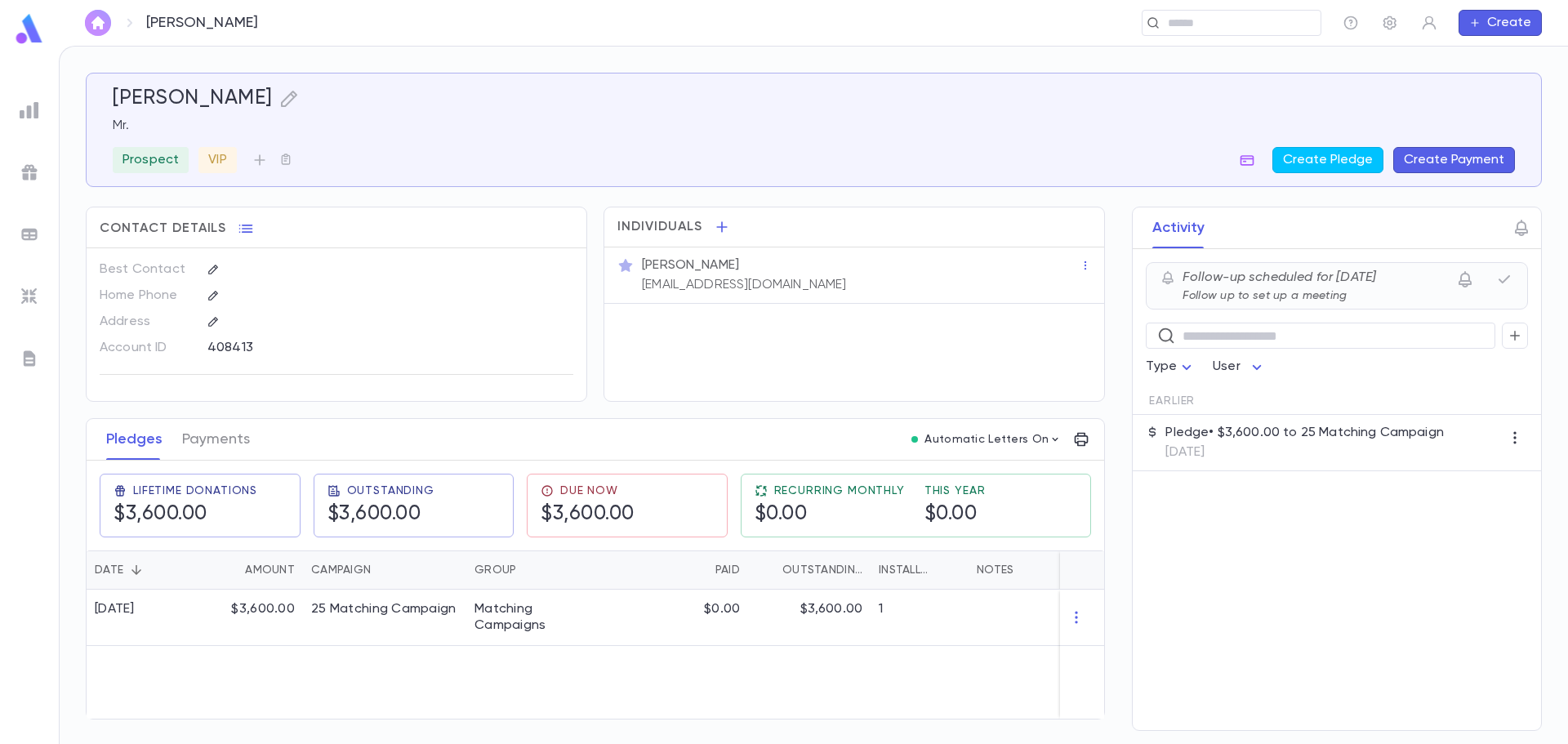
click at [103, 25] on img "button" at bounding box center [98, 23] width 20 height 13
